Goal: Book appointment/travel/reservation

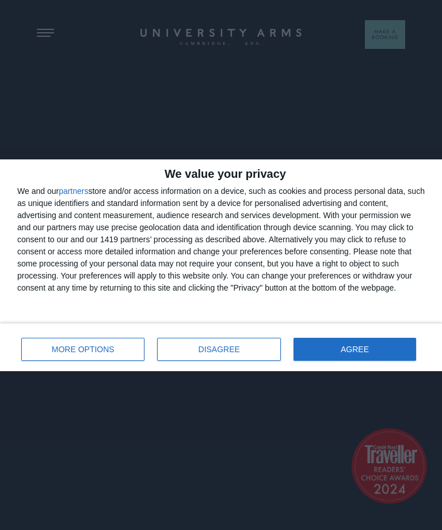
click at [94, 351] on span "MORE OPTIONS" at bounding box center [83, 349] width 63 height 8
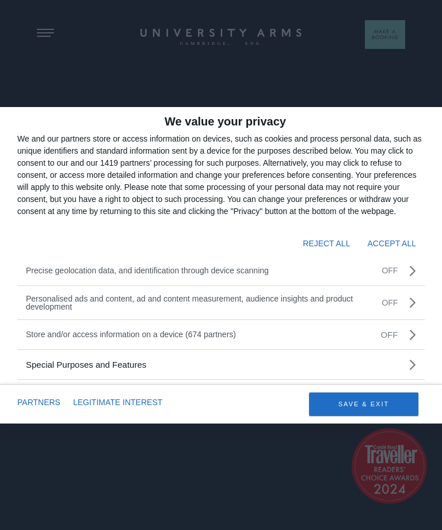
click at [320, 246] on button "REJECT ALL" at bounding box center [326, 244] width 47 height 20
click at [374, 399] on button "SAVE & EXIT" at bounding box center [363, 404] width 109 height 24
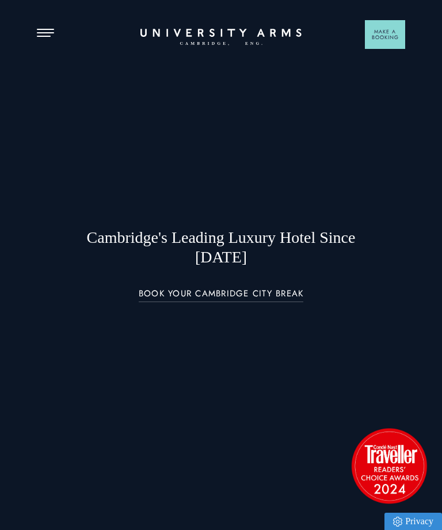
click at [325, 243] on div "Cambridge's Leading Luxury Hotel Since [DATE] BOOK YOUR CAMBRIDGE CITY BREAK" at bounding box center [221, 265] width 368 height 152
click at [38, 36] on span "Open Menu" at bounding box center [41, 36] width 9 height 1
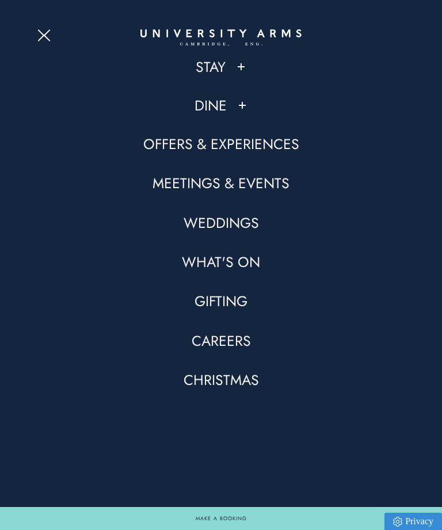
click at [213, 70] on link "Stay" at bounding box center [211, 67] width 30 height 19
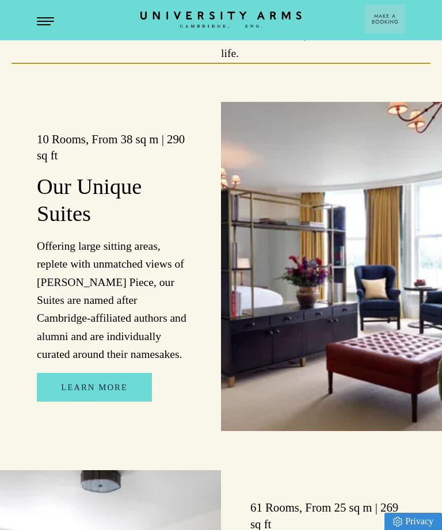
scroll to position [927, 0]
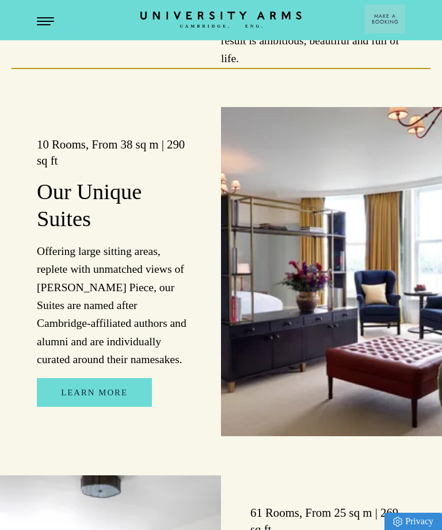
click at [40, 18] on button "Open Menu" at bounding box center [45, 21] width 17 height 9
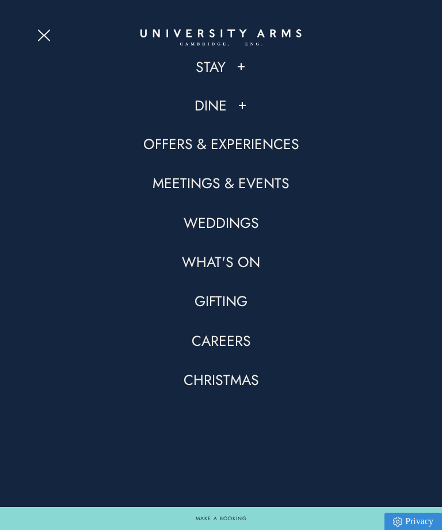
click at [217, 108] on link "Dine" at bounding box center [210, 105] width 32 height 19
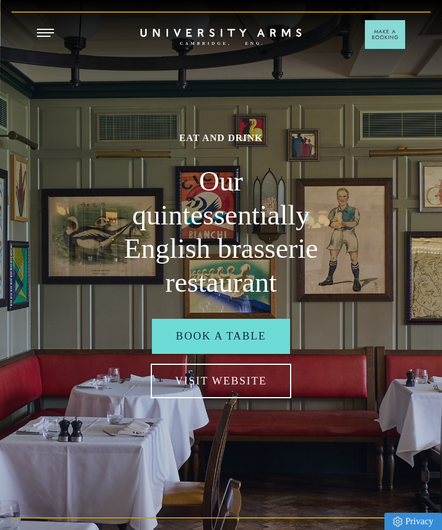
click at [234, 398] on link "Visit Website" at bounding box center [221, 381] width 140 height 35
